Goal: Task Accomplishment & Management: Manage account settings

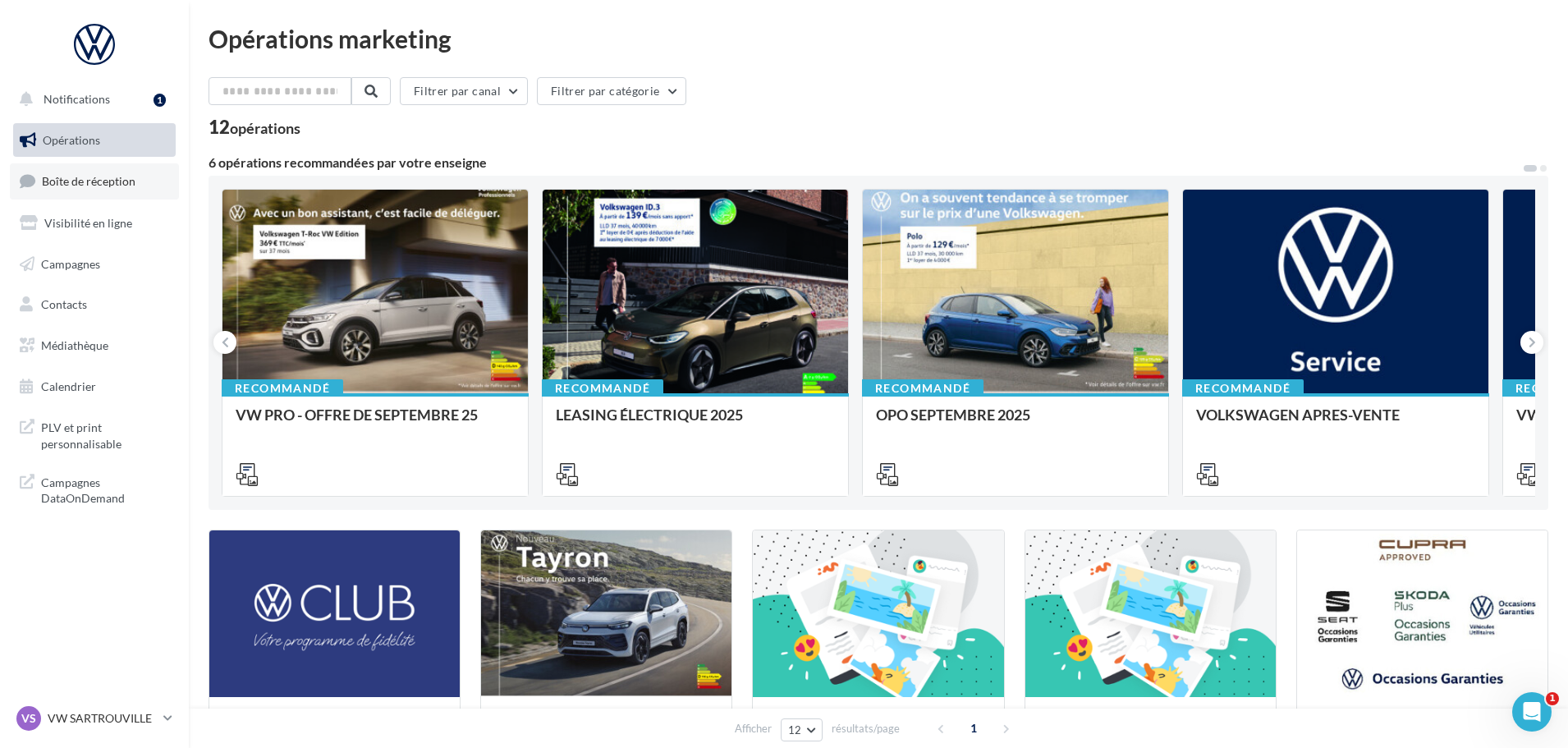
click at [76, 189] on link "Boîte de réception" at bounding box center [94, 182] width 169 height 36
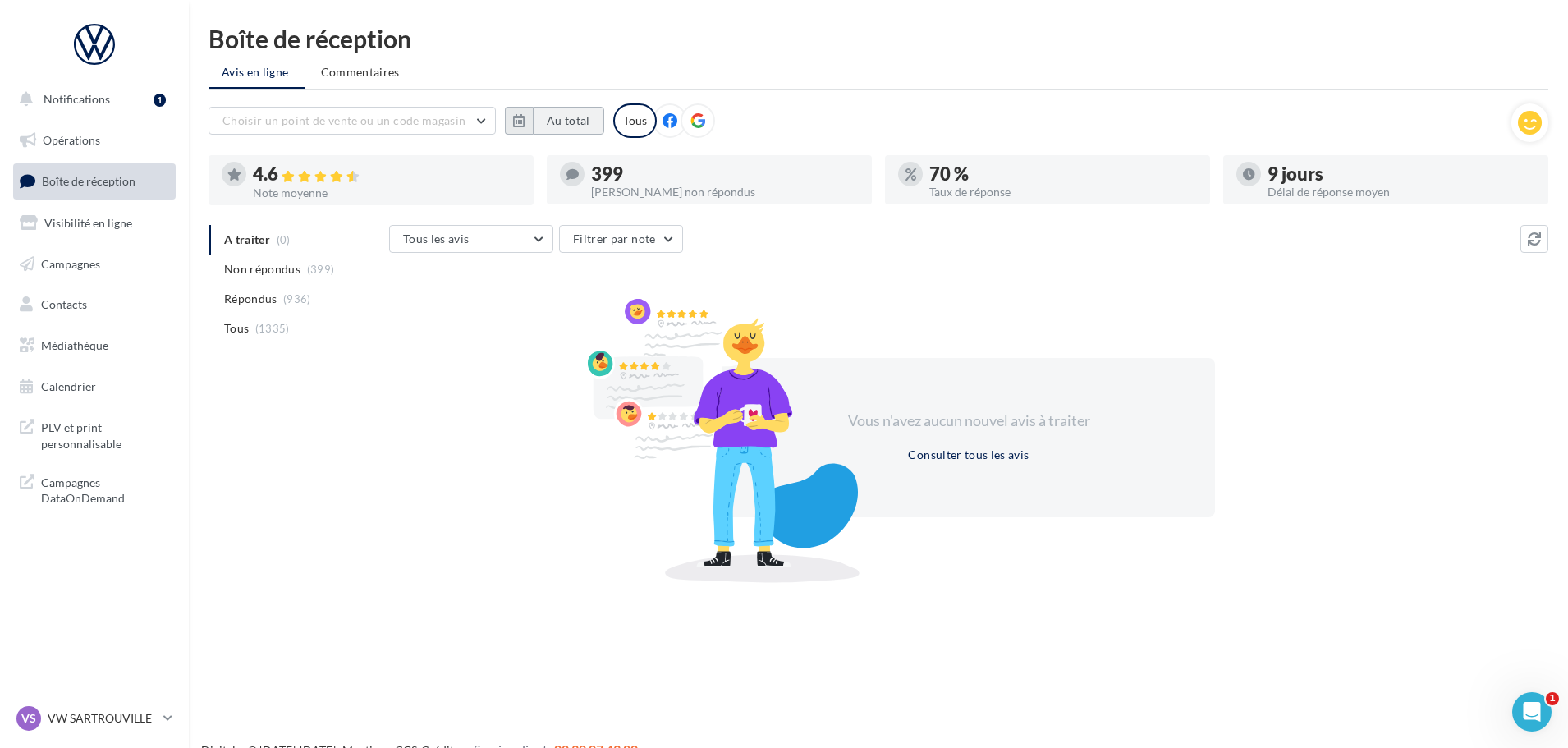
click at [559, 121] on button "Au total" at bounding box center [569, 120] width 71 height 28
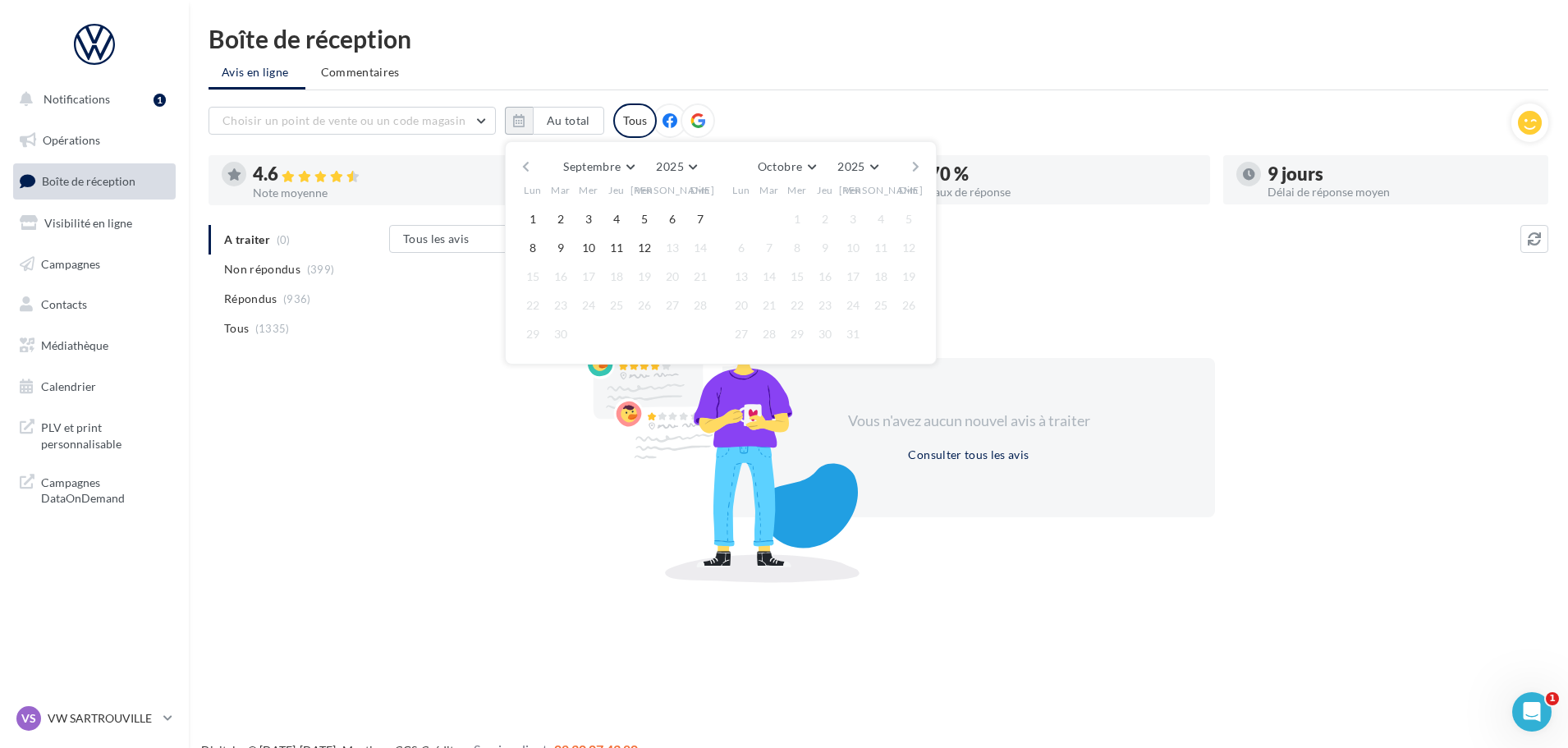
click at [529, 164] on button "button" at bounding box center [526, 167] width 14 height 23
click at [561, 217] on button "1" at bounding box center [561, 219] width 25 height 25
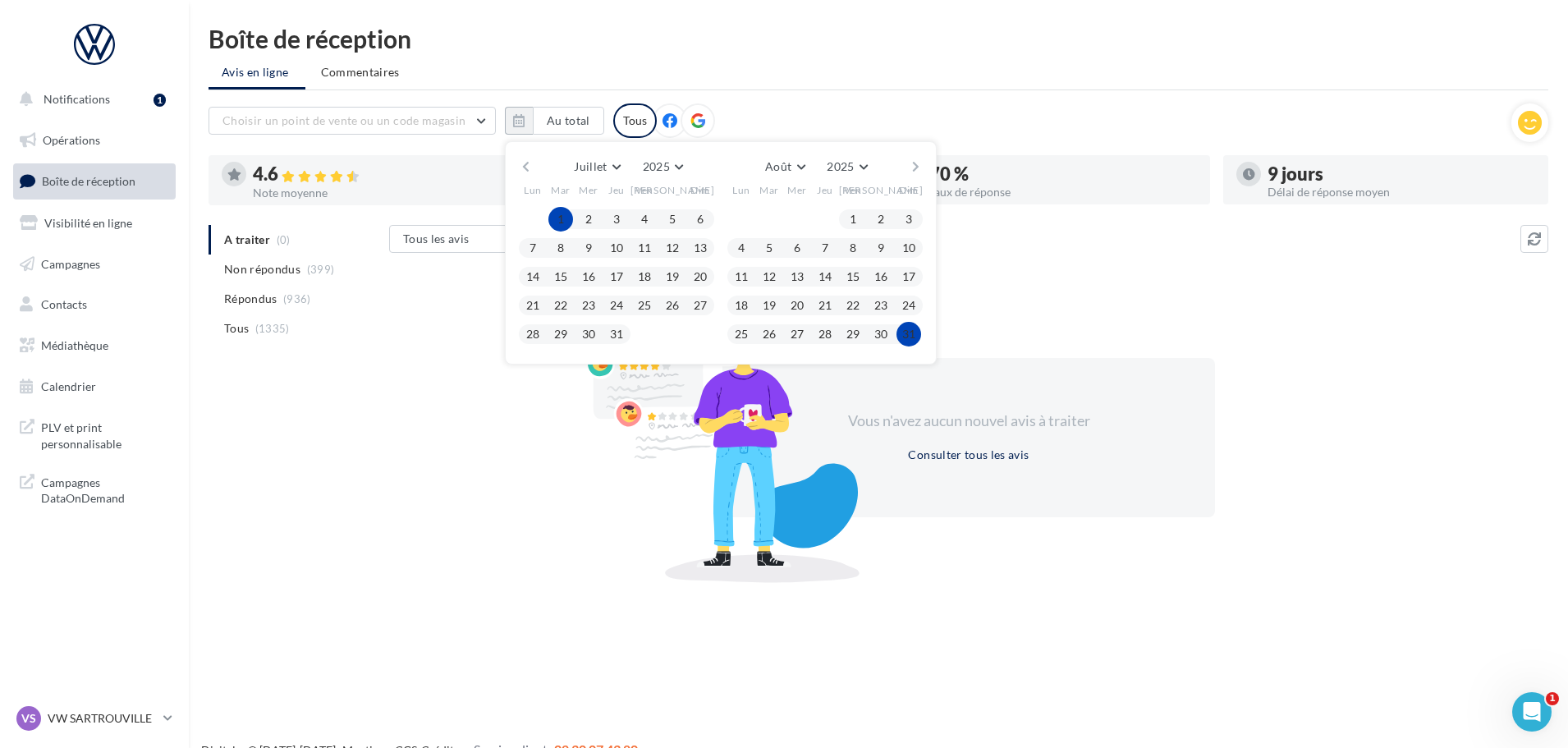
click at [906, 337] on button "31" at bounding box center [909, 335] width 25 height 25
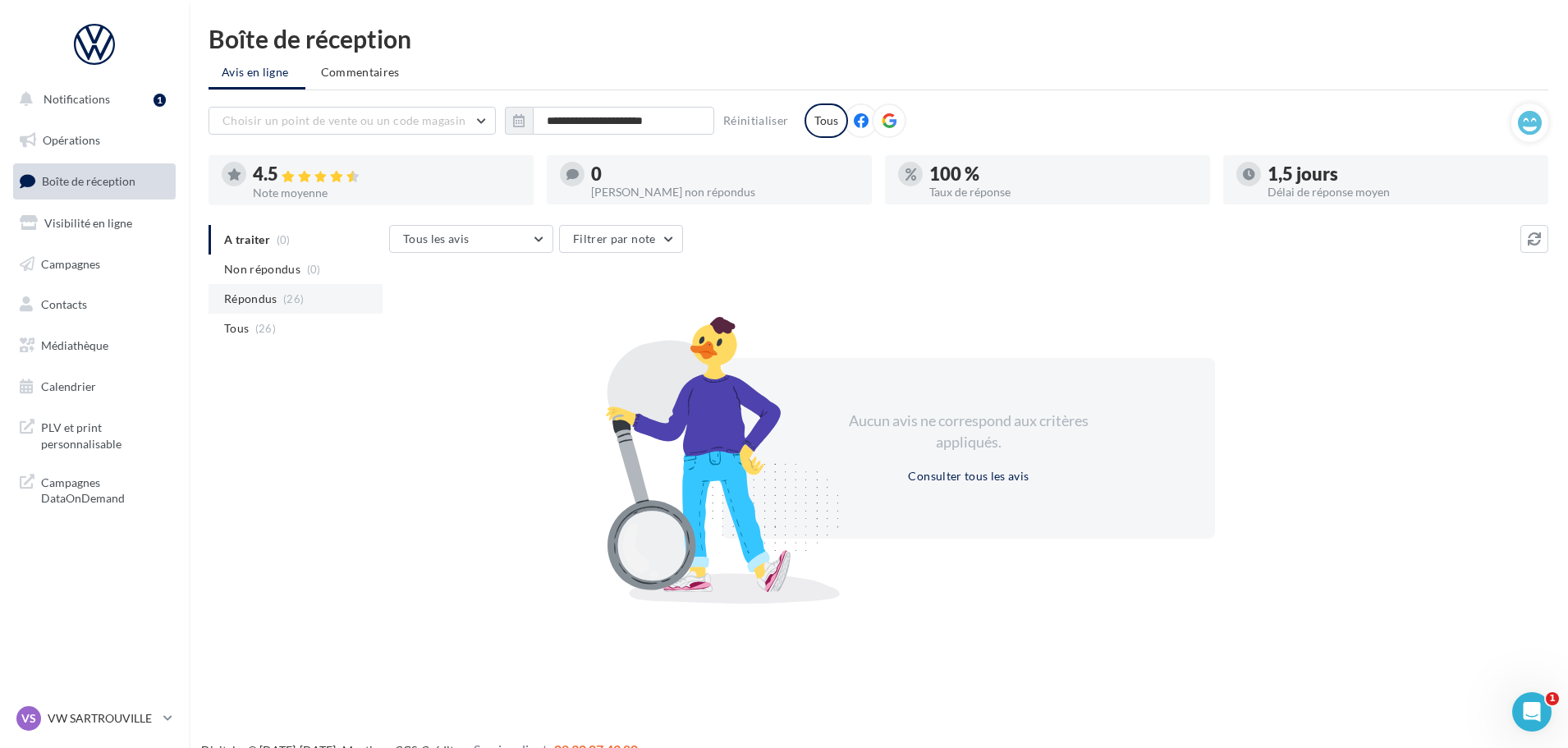
click at [263, 302] on span "Répondus" at bounding box center [251, 299] width 53 height 16
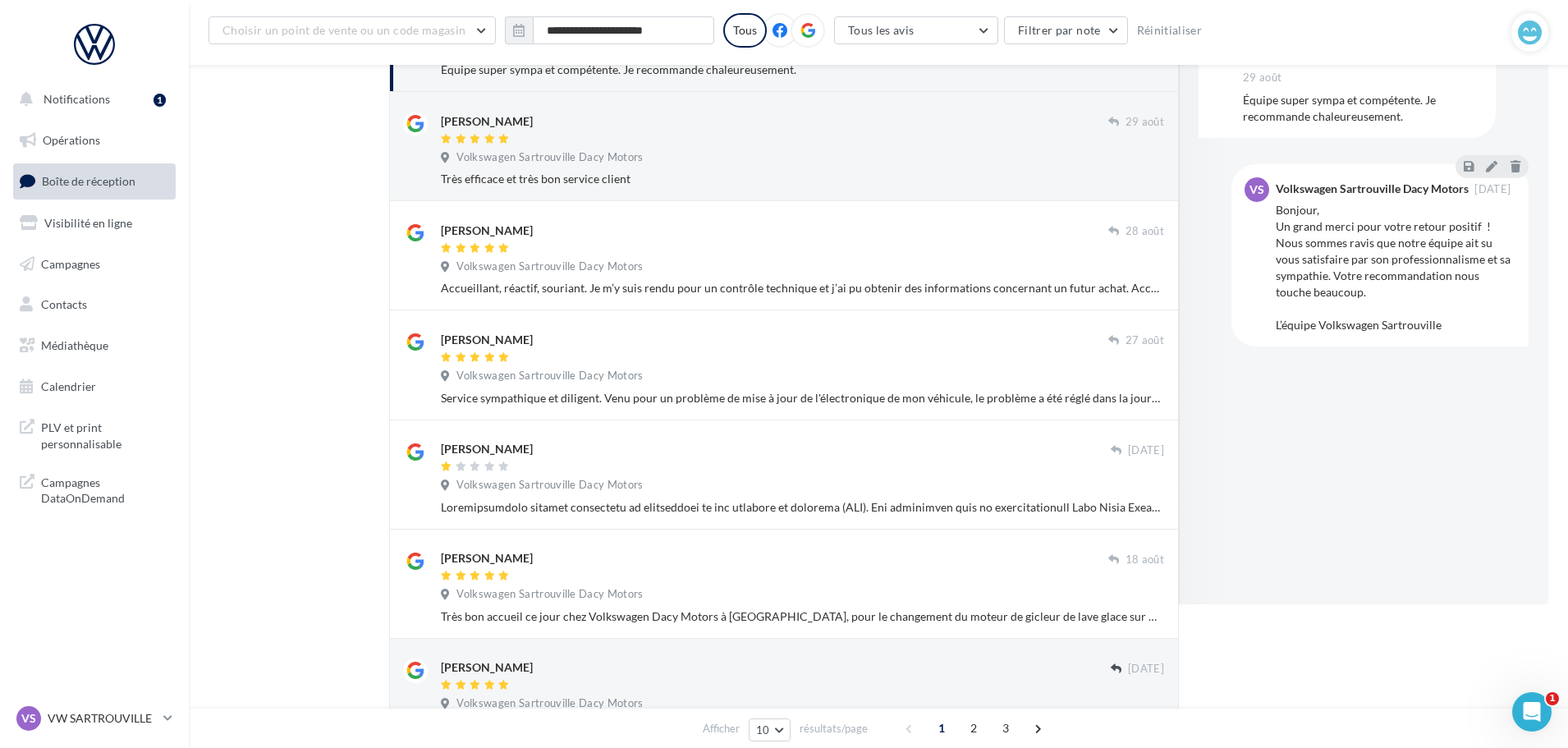
scroll to position [143, 0]
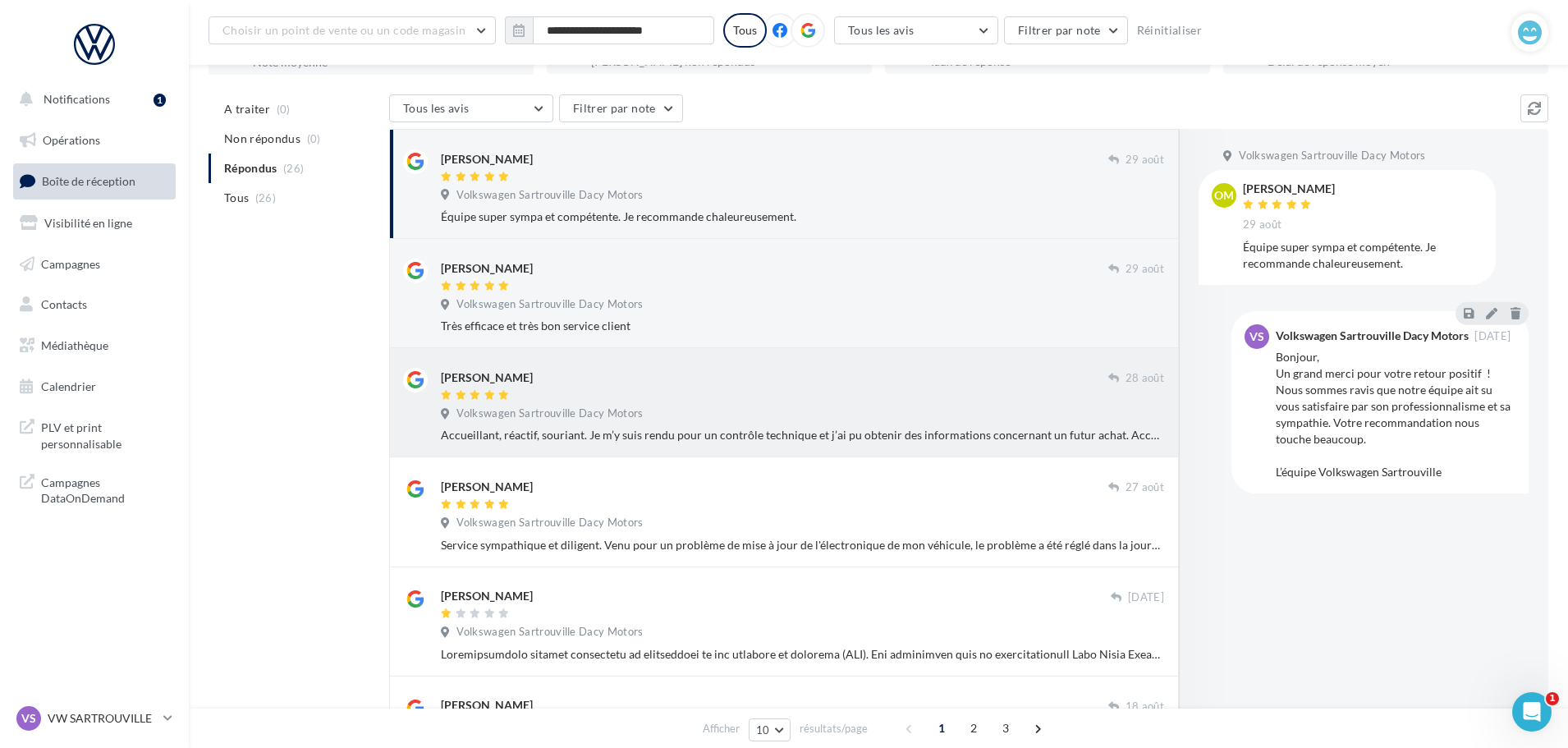
click at [937, 418] on div "Volkswagen Sartrouville Dacy Motors" at bounding box center [802, 416] width 723 height 18
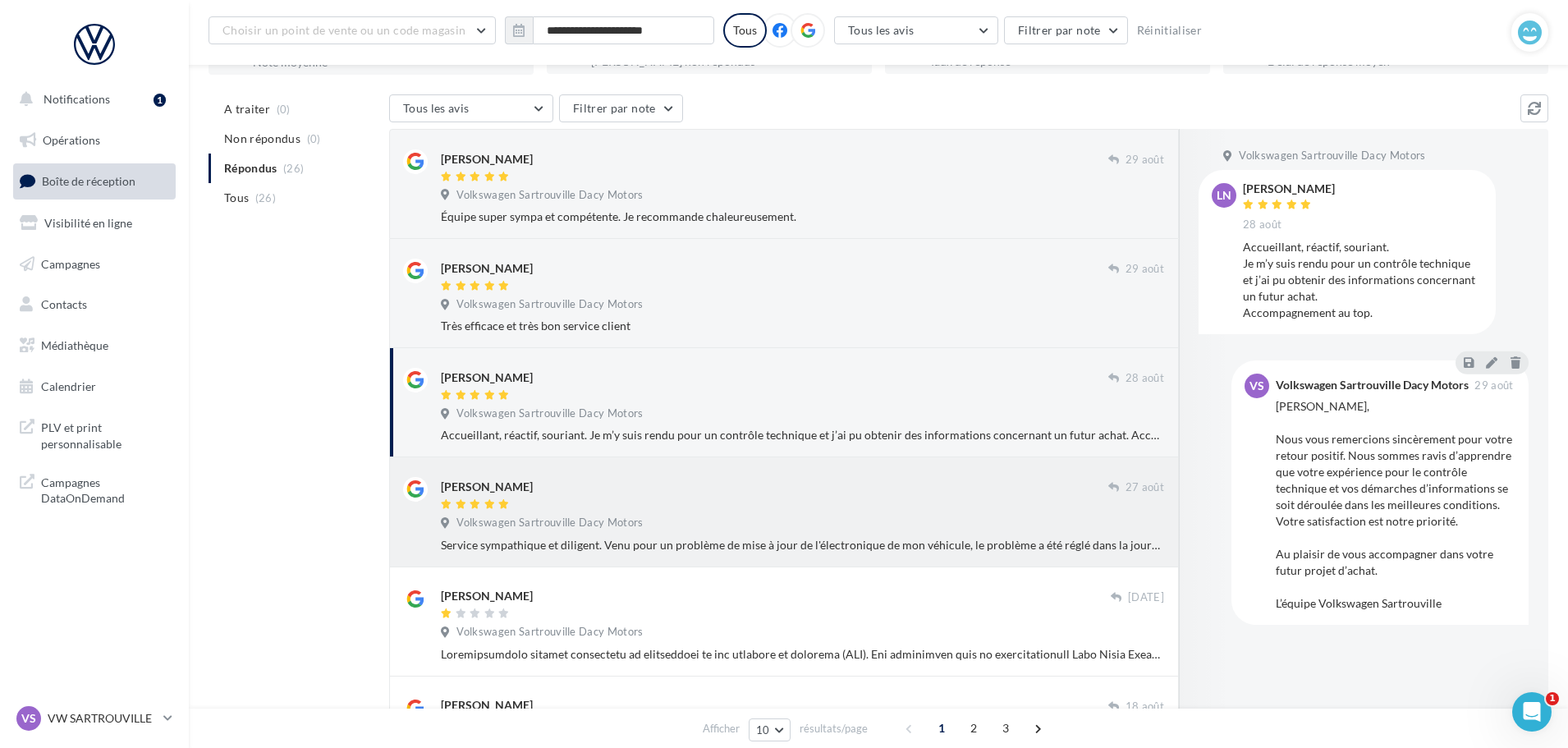
click at [934, 492] on div "[PERSON_NAME]" at bounding box center [774, 485] width 667 height 17
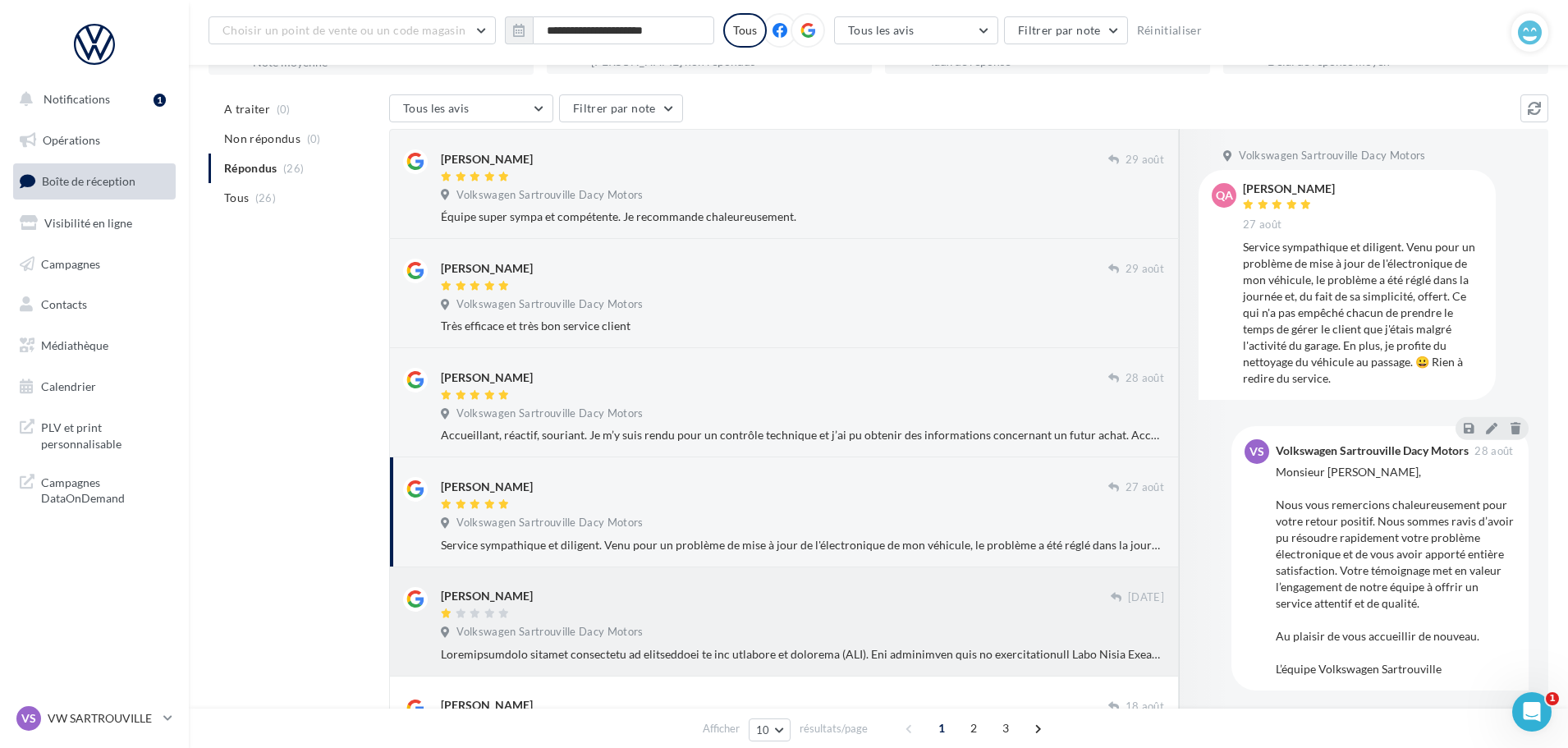
click at [881, 606] on div "[PERSON_NAME]" at bounding box center [775, 605] width 670 height 35
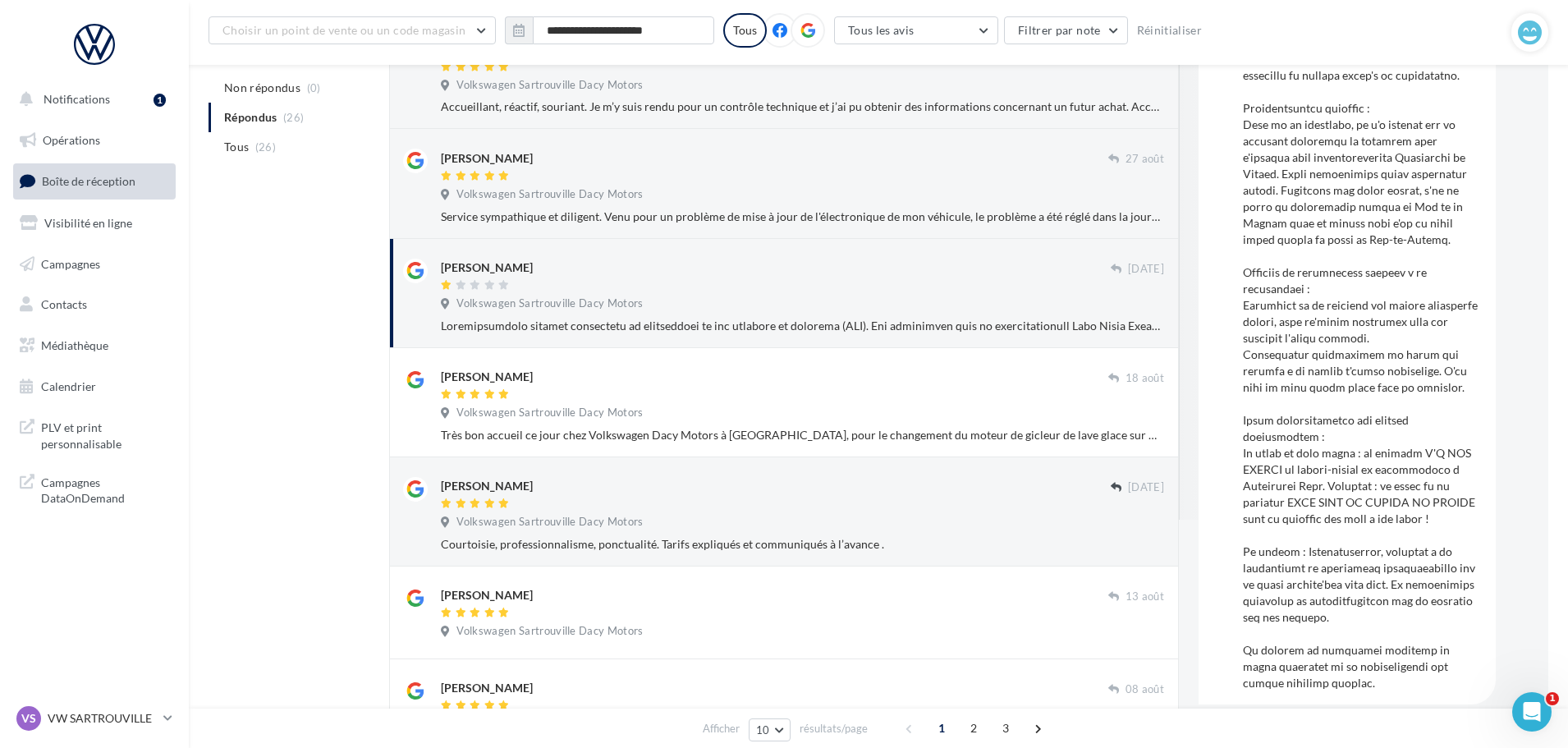
scroll to position [492, 0]
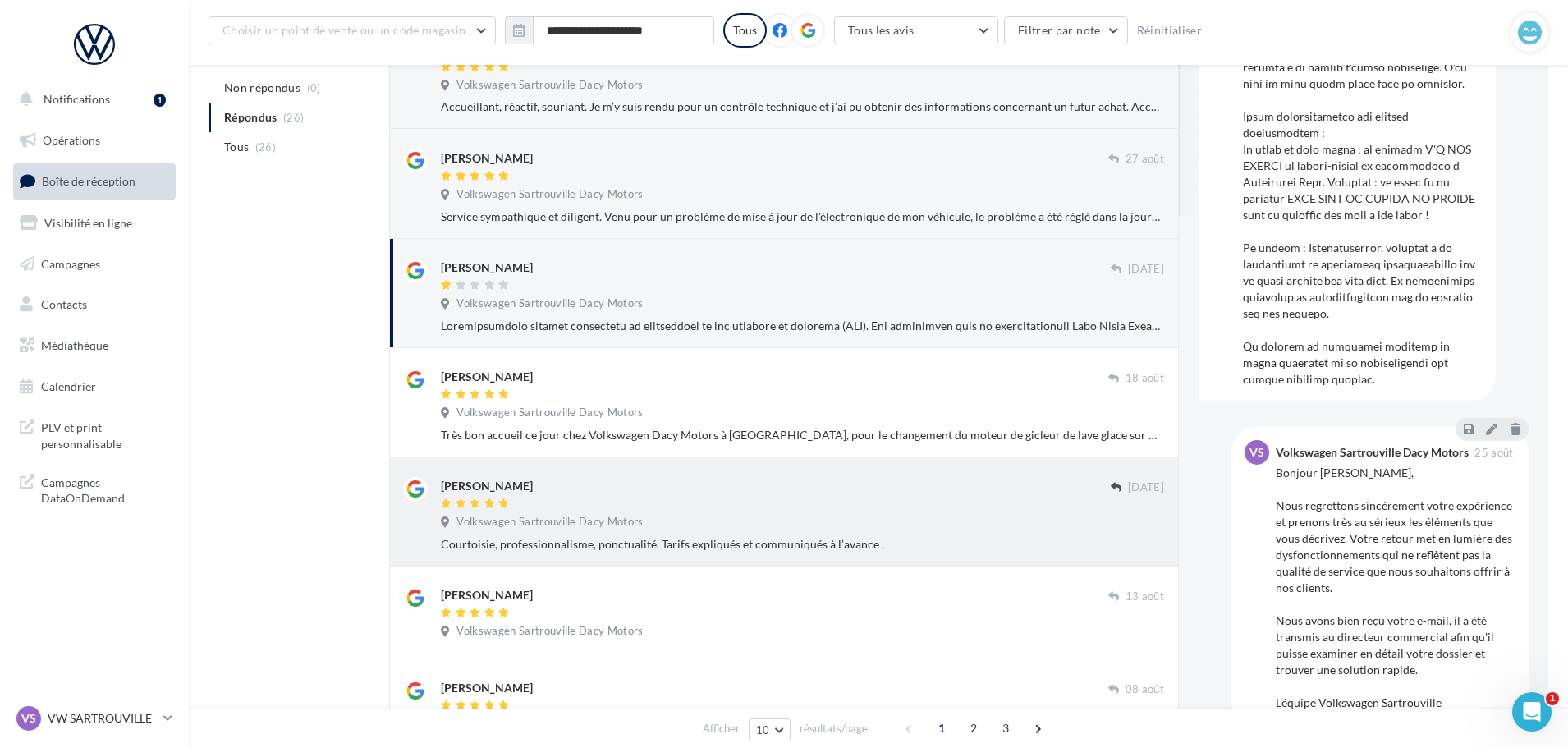
click at [864, 508] on div at bounding box center [775, 505] width 670 height 14
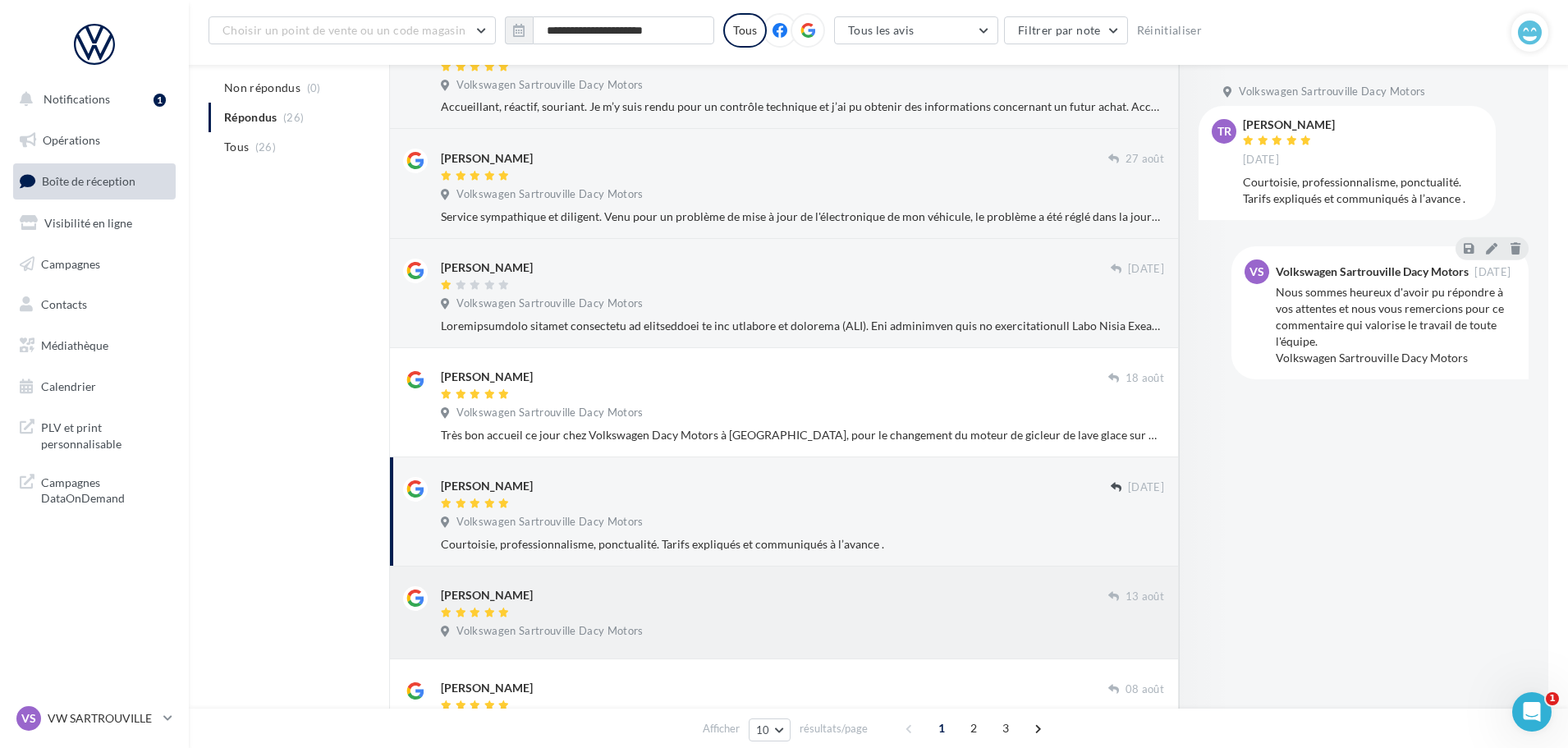
click at [752, 615] on div at bounding box center [774, 614] width 667 height 14
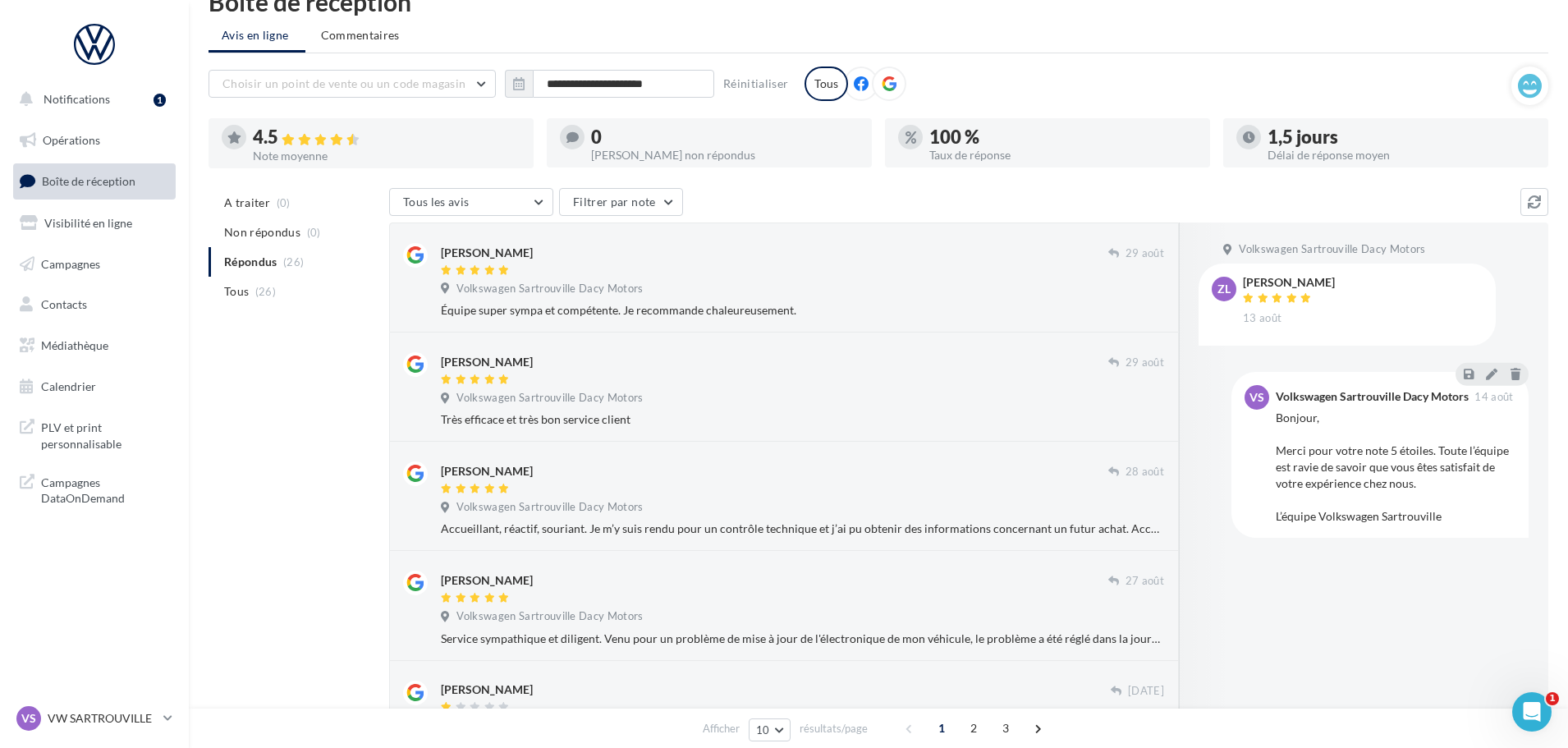
scroll to position [0, 0]
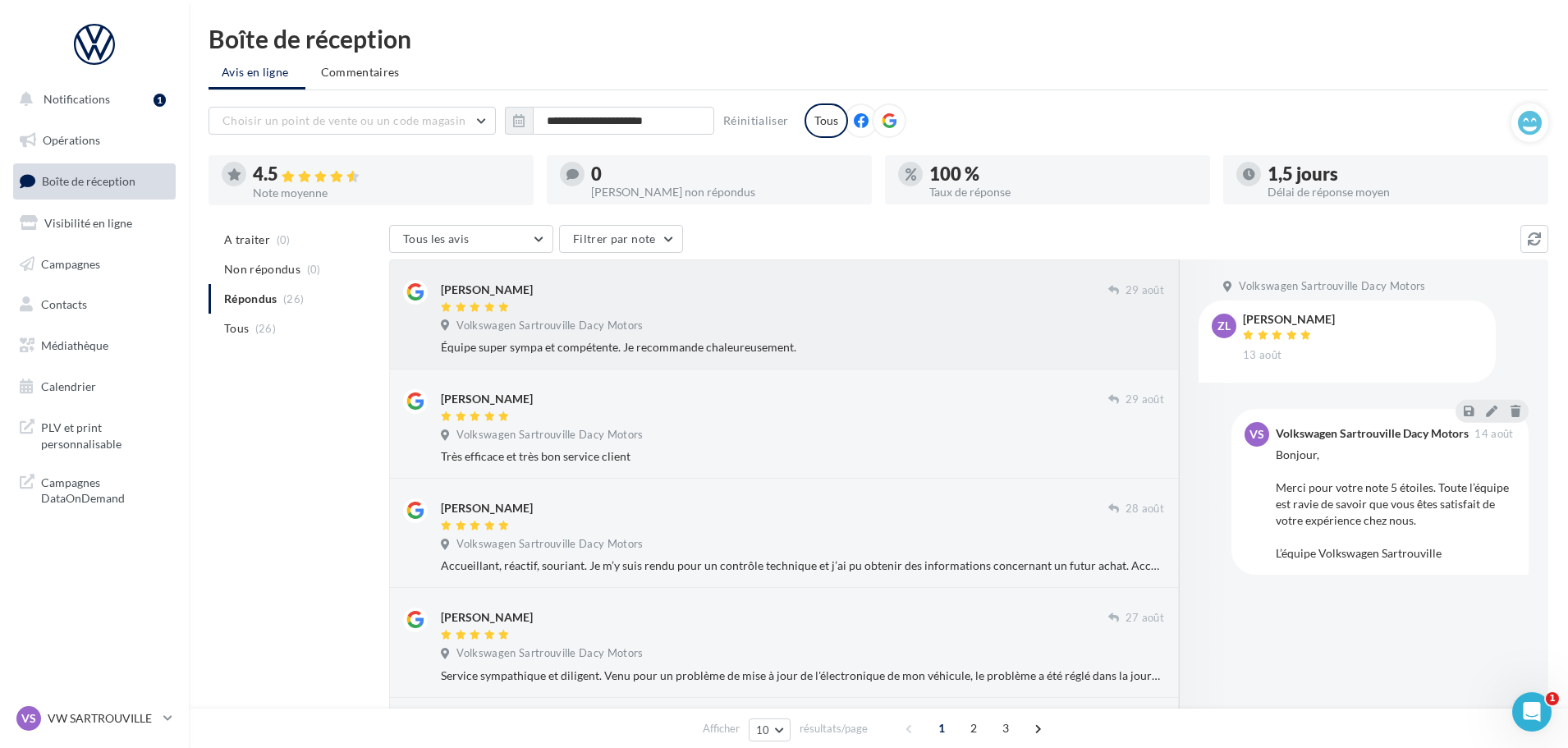
click at [753, 305] on div at bounding box center [774, 309] width 667 height 14
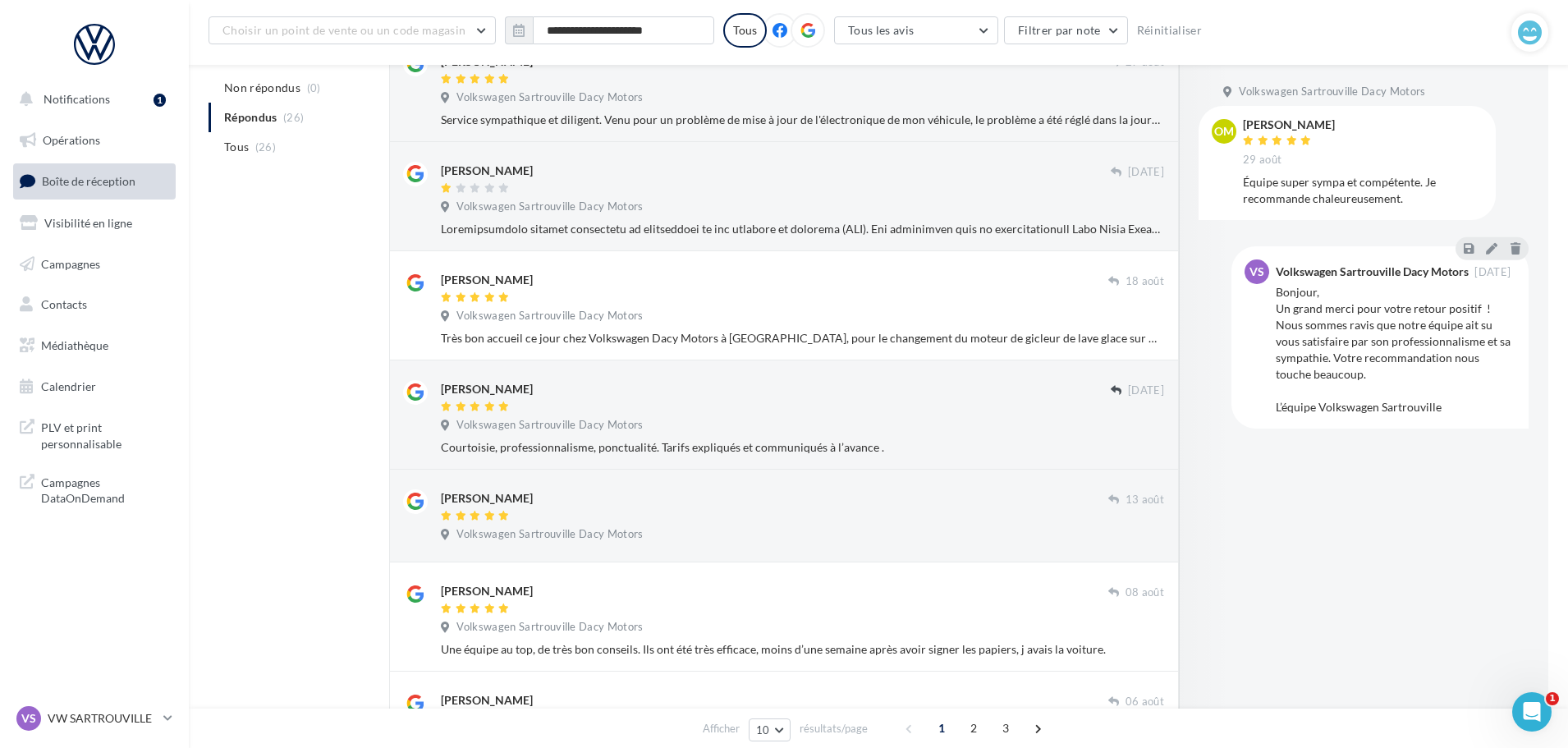
scroll to position [719, 0]
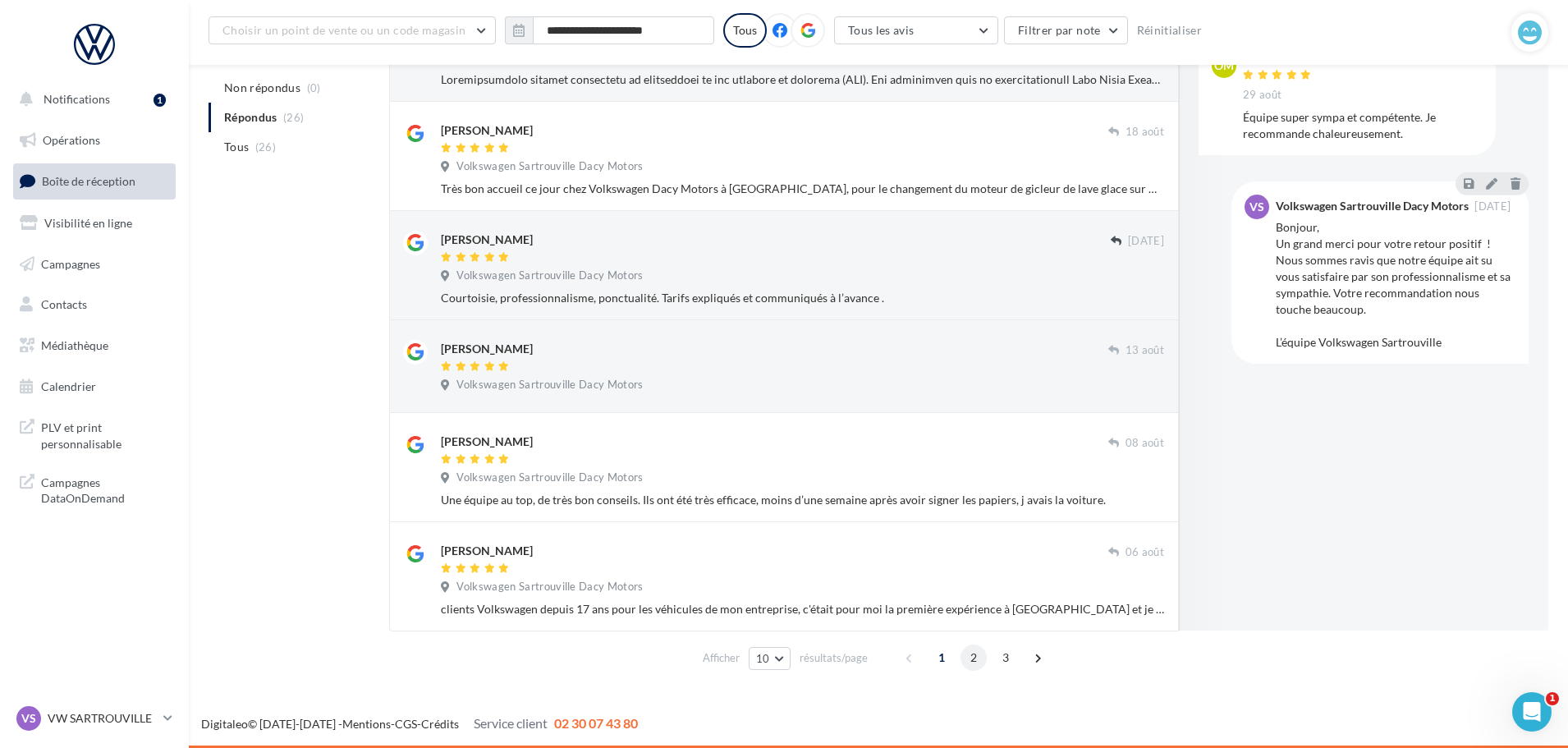
click at [970, 659] on span "2" at bounding box center [974, 658] width 27 height 27
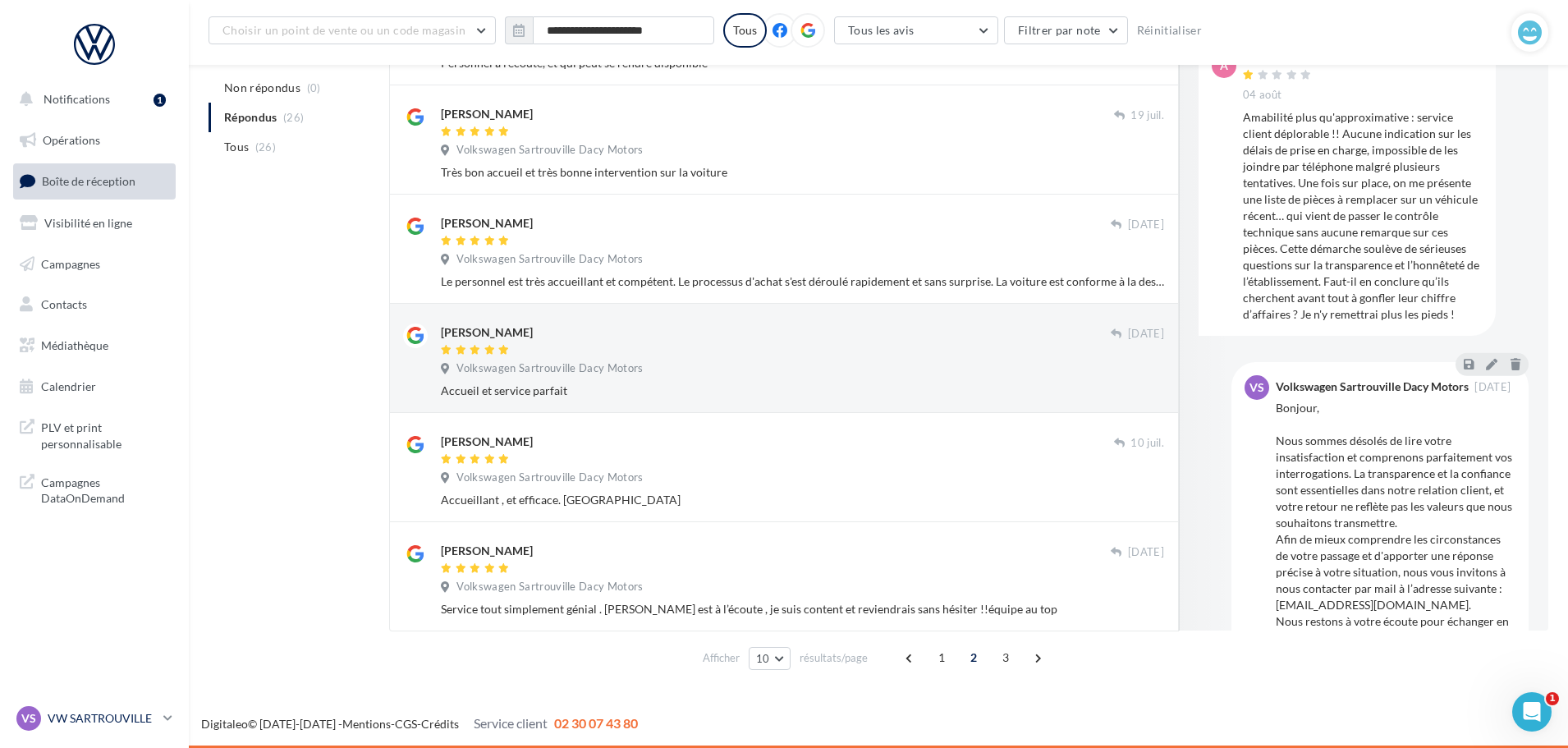
click at [85, 715] on p "VW SARTROUVILLE" at bounding box center [102, 719] width 109 height 16
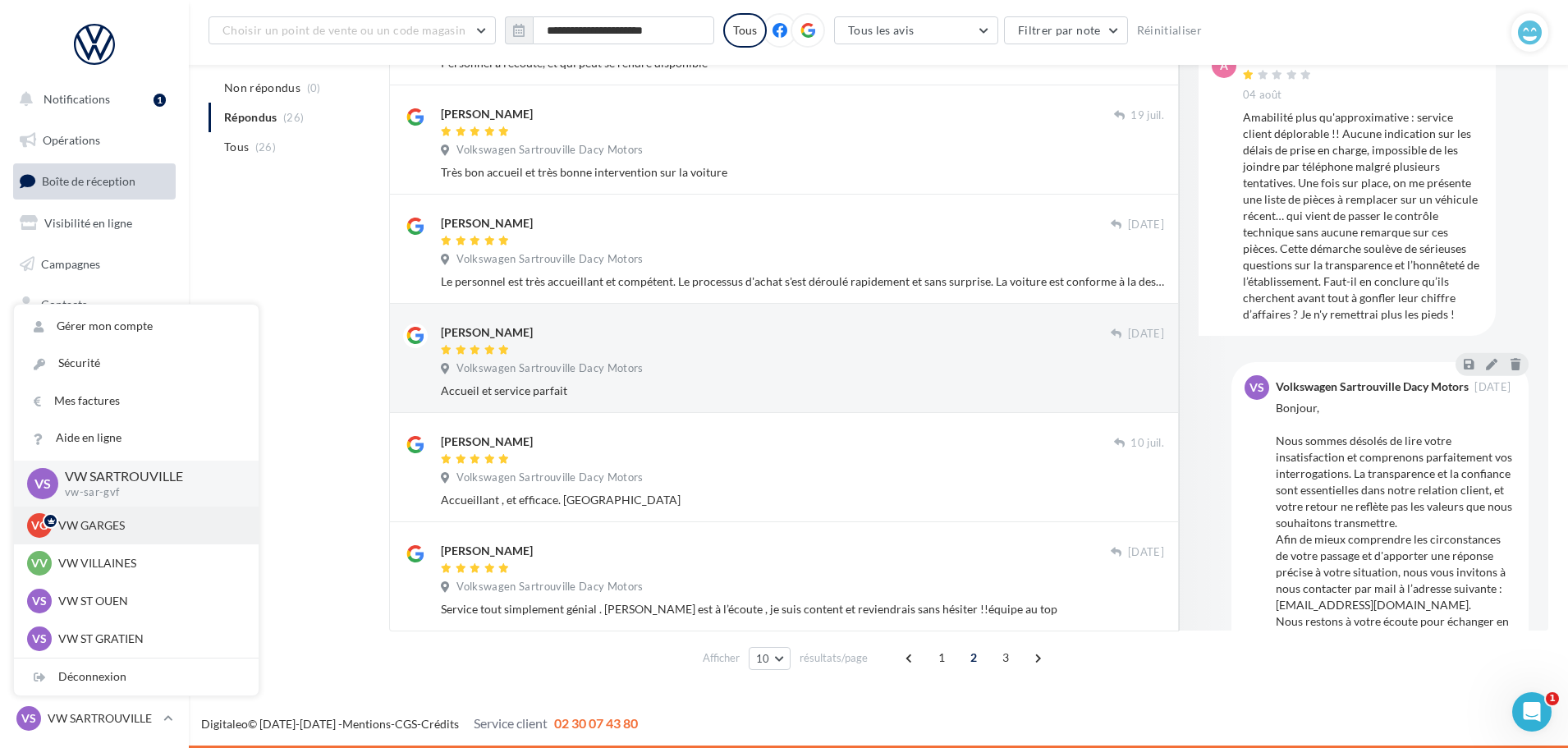
click at [120, 528] on p "VW GARGES" at bounding box center [148, 525] width 181 height 16
